Goal: Transaction & Acquisition: Purchase product/service

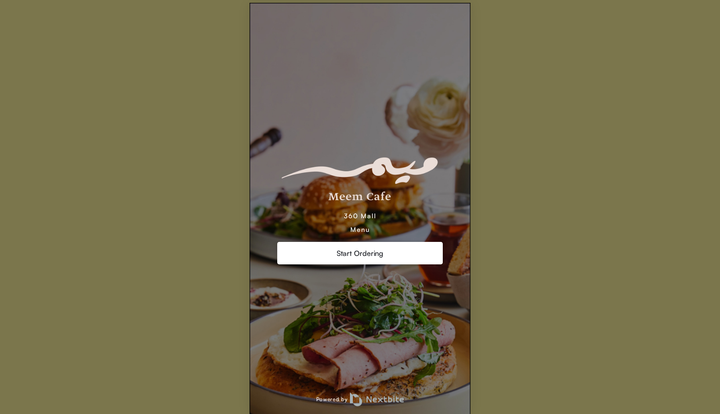
click at [330, 257] on div "Start Ordering" at bounding box center [360, 253] width 166 height 22
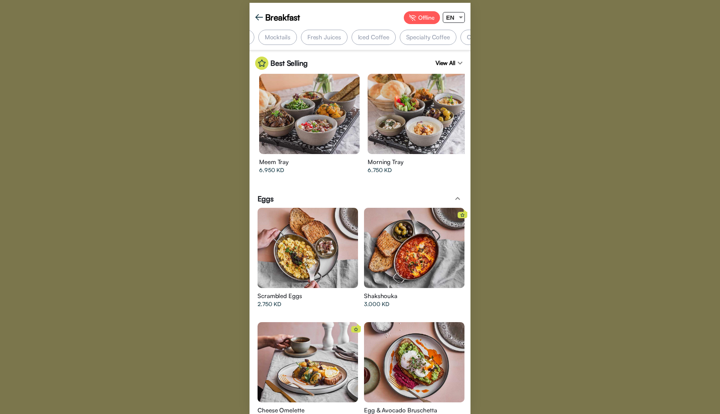
scroll to position [0, 363]
click at [256, 17] on img at bounding box center [259, 17] width 8 height 8
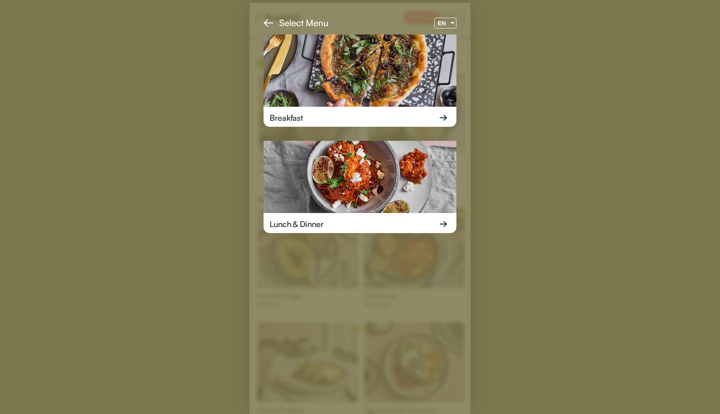
click at [357, 171] on img at bounding box center [359, 177] width 193 height 72
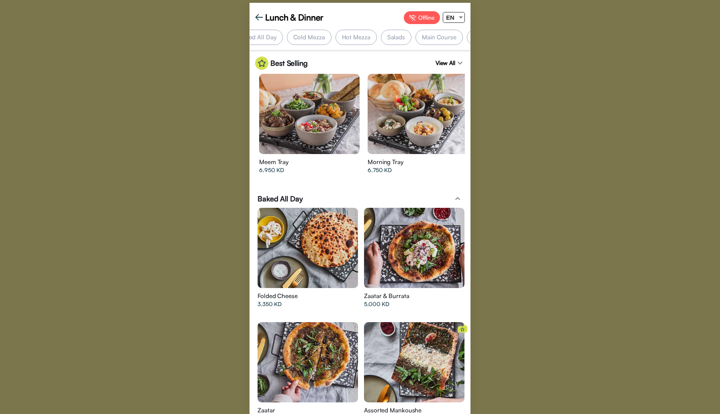
scroll to position [0, 82]
click at [375, 35] on div "Salads" at bounding box center [382, 37] width 31 height 15
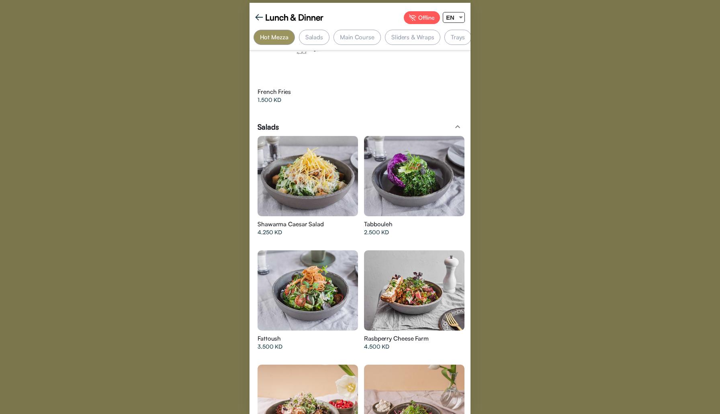
scroll to position [0, 0]
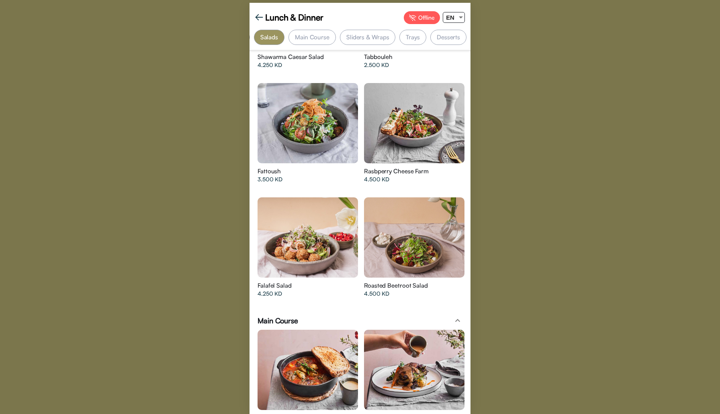
click at [413, 290] on div "4.500 KD" at bounding box center [402, 294] width 76 height 8
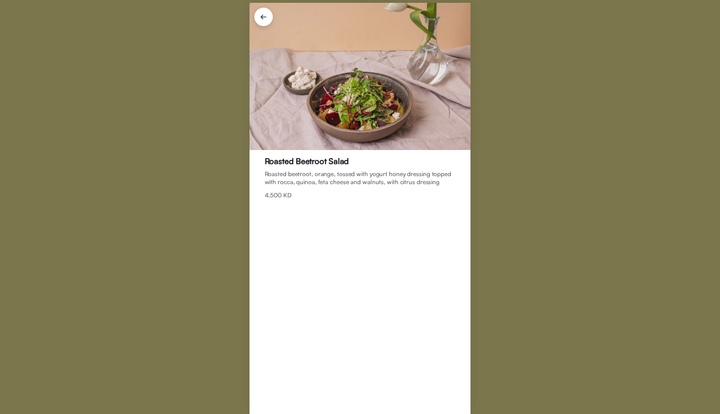
click at [265, 14] on img at bounding box center [263, 18] width 28 height 28
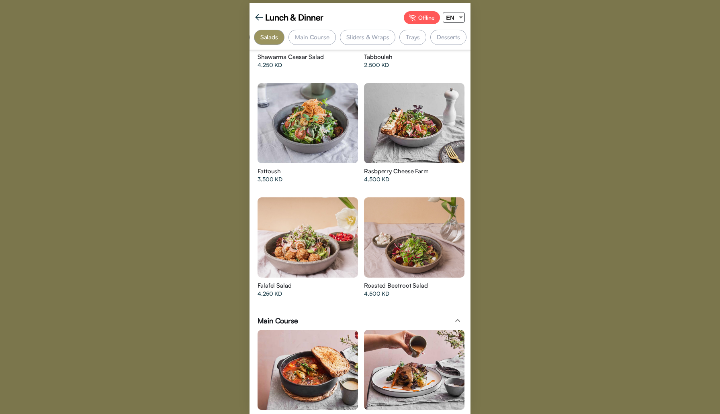
click at [460, 15] on div at bounding box center [460, 17] width 7 height 10
click at [454, 45] on span "ع" at bounding box center [450, 48] width 15 height 18
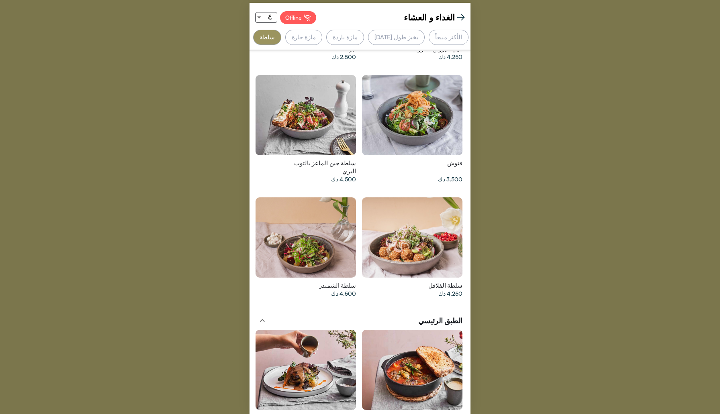
click at [362, 41] on div at bounding box center [412, 1] width 100 height 80
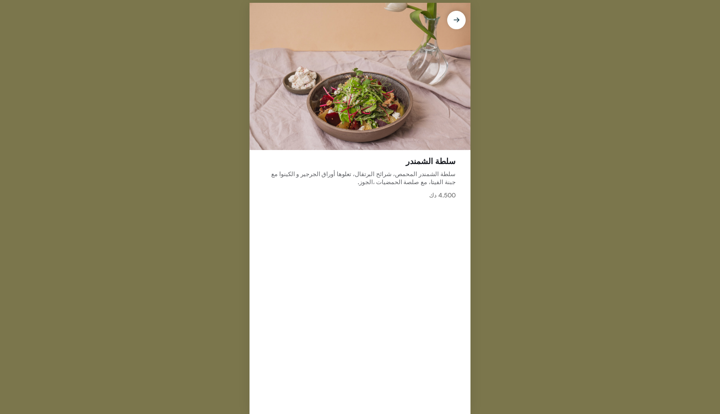
click at [455, 29] on img at bounding box center [456, 18] width 28 height 28
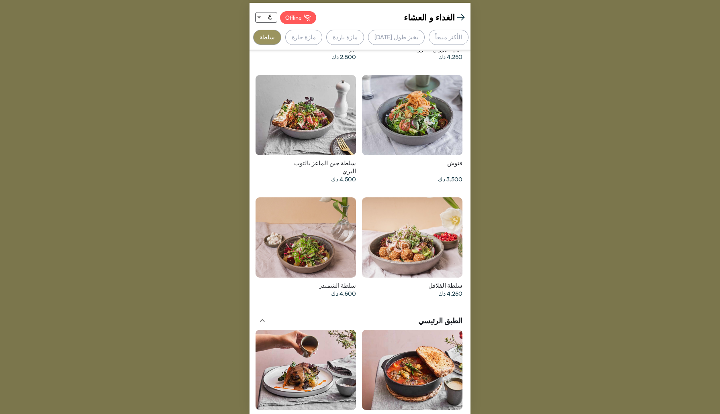
click at [362, 41] on div at bounding box center [412, 1] width 100 height 80
